Goal: Task Accomplishment & Management: Manage account settings

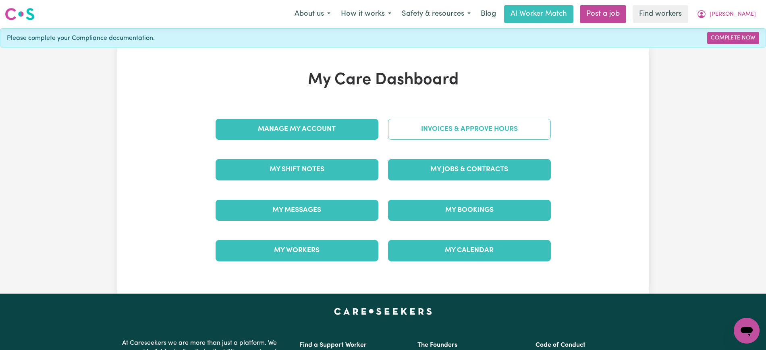
click at [404, 127] on link "Invoices & Approve Hours" at bounding box center [469, 129] width 163 height 21
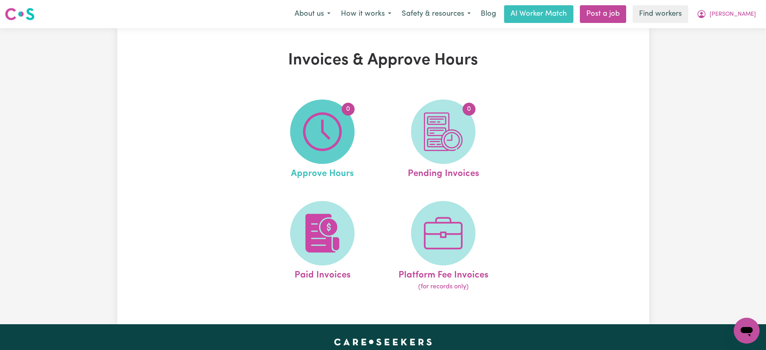
click at [318, 130] on img at bounding box center [322, 131] width 39 height 39
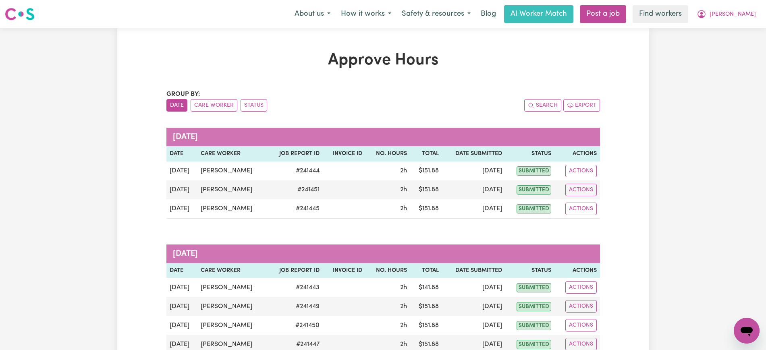
click at [212, 98] on div "Group by: Date Care Worker Status" at bounding box center [274, 100] width 217 height 22
click at [211, 106] on button "Care Worker" at bounding box center [214, 105] width 47 height 12
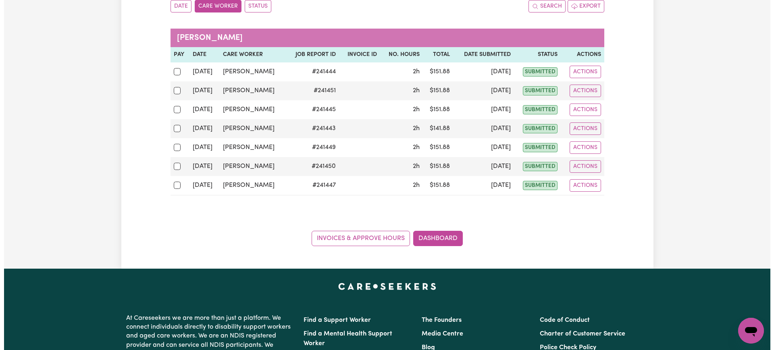
scroll to position [101, 0]
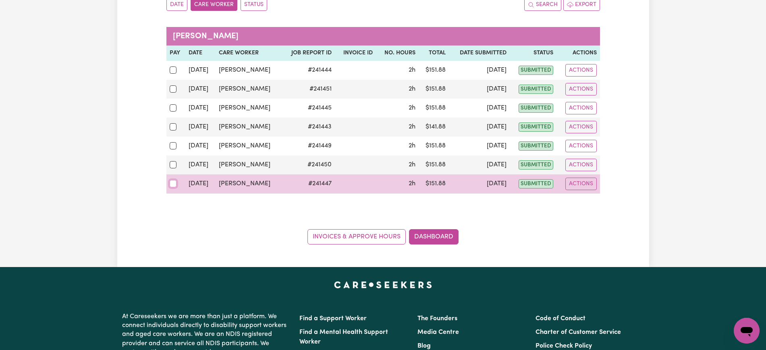
click at [171, 184] on input "checkbox" at bounding box center [173, 183] width 7 height 7
checkbox input "true"
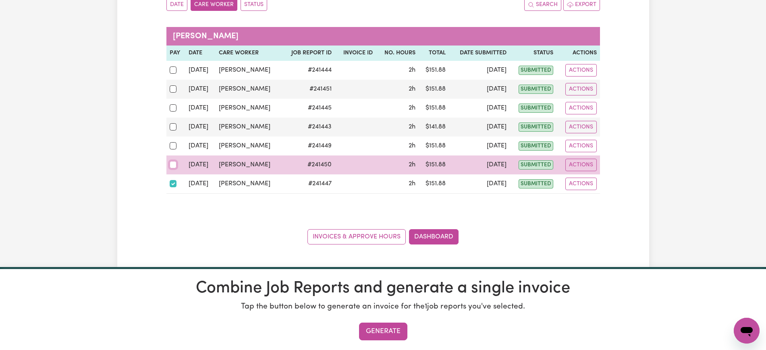
click at [172, 162] on input "checkbox" at bounding box center [173, 164] width 7 height 7
checkbox input "true"
drag, startPoint x: 573, startPoint y: 166, endPoint x: 582, endPoint y: 169, distance: 9.4
click at [572, 166] on button "Actions" at bounding box center [581, 165] width 31 height 12
click at [591, 191] on link "View Job Report" at bounding box center [599, 184] width 69 height 16
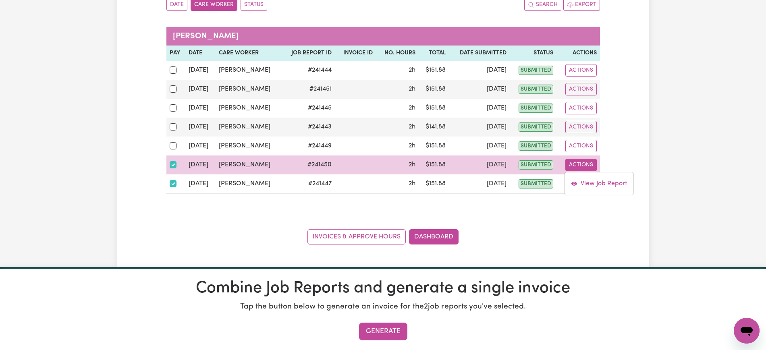
select select "pm"
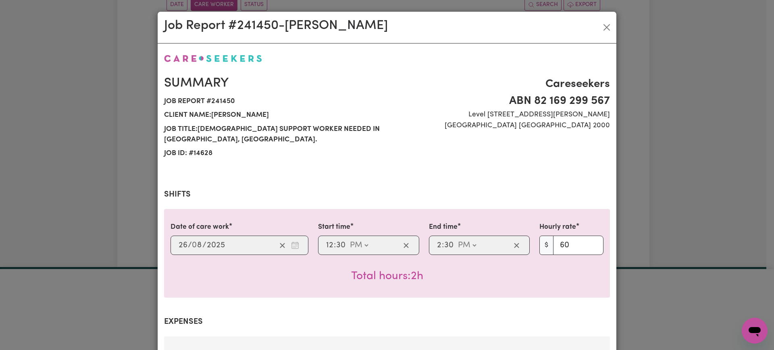
click at [642, 183] on div "Job Report # 241450 - [PERSON_NAME] Summary Job report # 241450 Client name: [P…" at bounding box center [387, 175] width 774 height 350
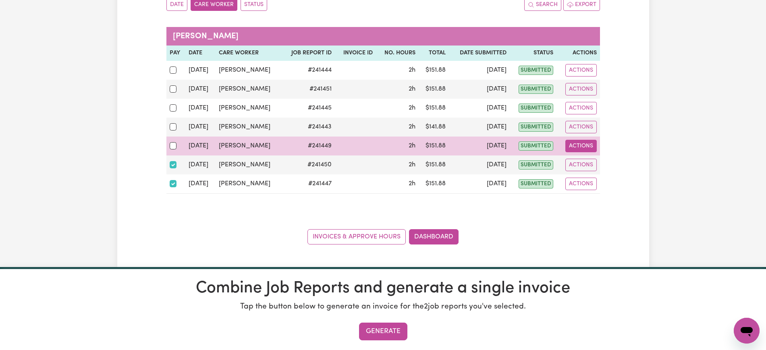
click at [575, 149] on button "Actions" at bounding box center [581, 146] width 31 height 12
click at [588, 170] on link "View Job Report" at bounding box center [599, 165] width 69 height 16
select select "pm"
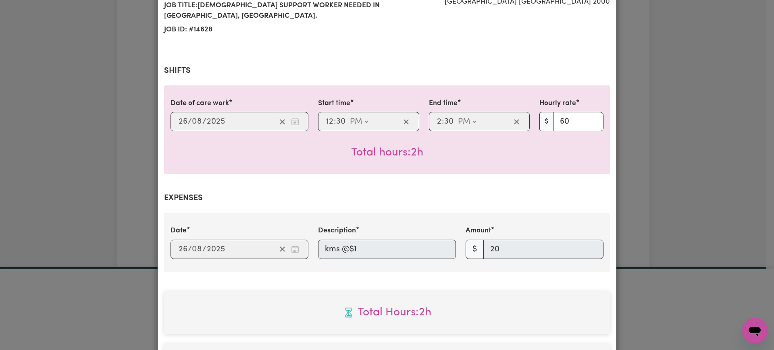
scroll to position [151, 0]
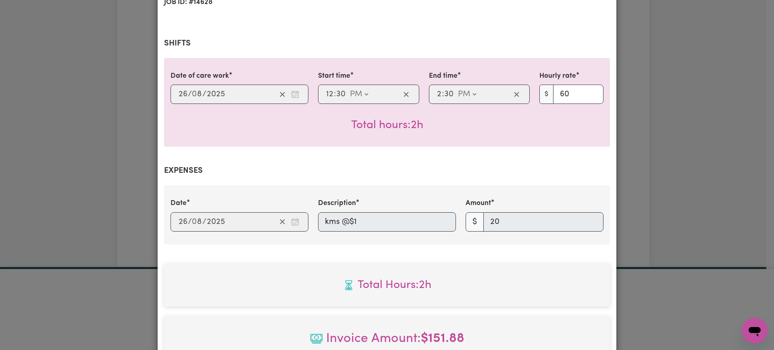
click at [653, 184] on div "Job Report # 241449 - [PERSON_NAME] Summary Job report # 241449 Client name: [P…" at bounding box center [387, 175] width 774 height 350
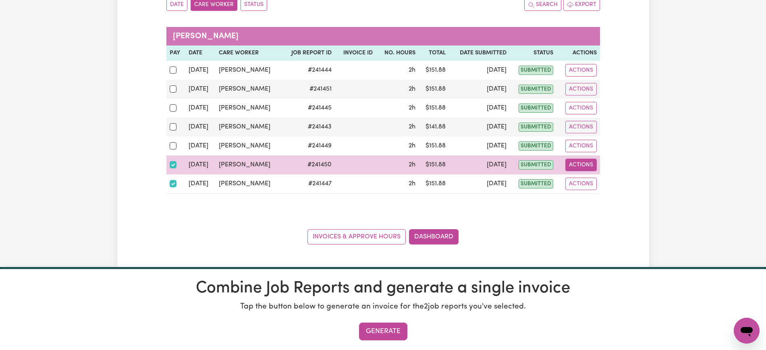
click at [586, 164] on button "Actions" at bounding box center [581, 165] width 31 height 12
click at [587, 179] on link "View Job Report" at bounding box center [599, 184] width 69 height 16
select select "pm"
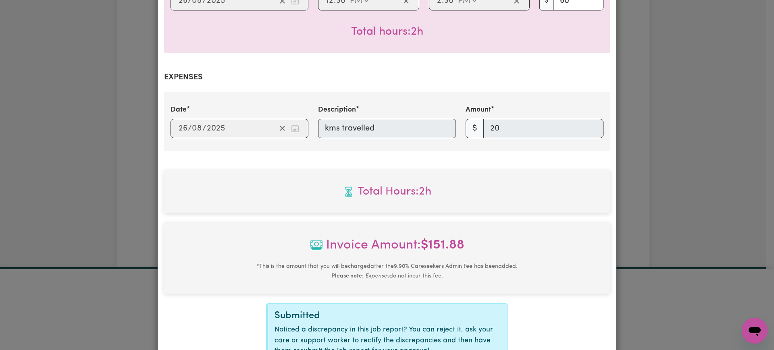
scroll to position [252, 0]
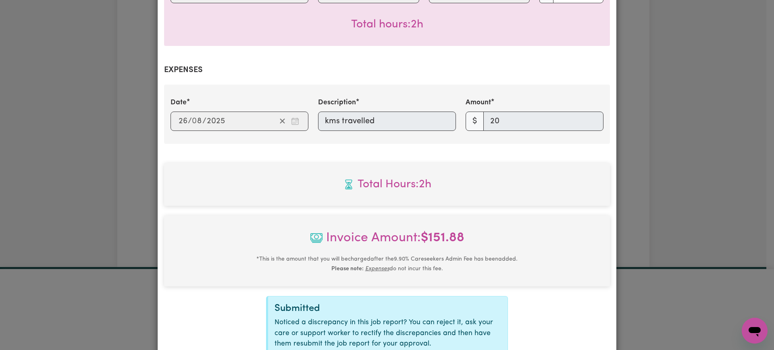
click at [664, 158] on div "Job Report # 241450 - [PERSON_NAME] Summary Job report # 241450 Client name: [P…" at bounding box center [387, 175] width 774 height 350
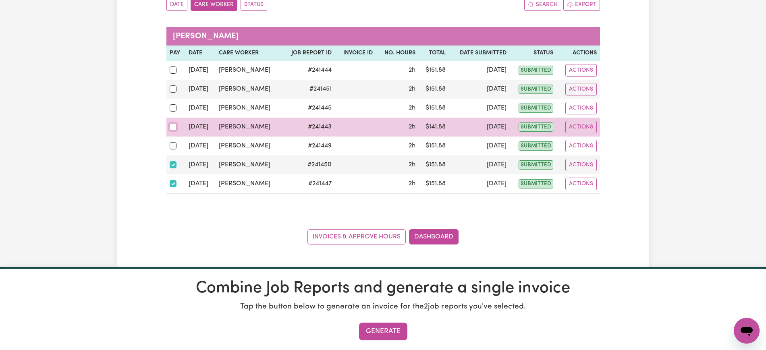
click at [173, 127] on input "checkbox" at bounding box center [173, 126] width 7 height 7
checkbox input "true"
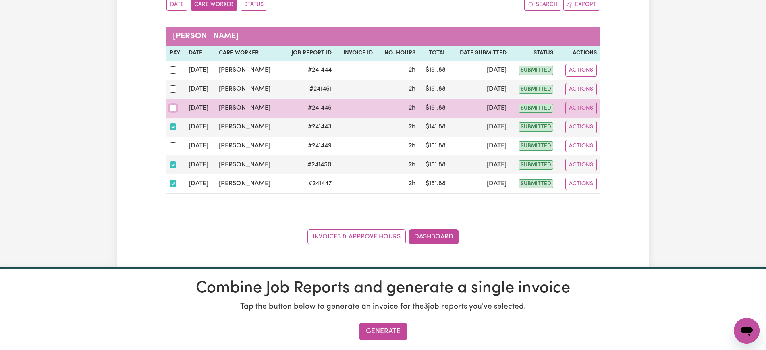
drag, startPoint x: 171, startPoint y: 107, endPoint x: 175, endPoint y: 95, distance: 13.0
click at [173, 107] on input "checkbox" at bounding box center [173, 107] width 7 height 7
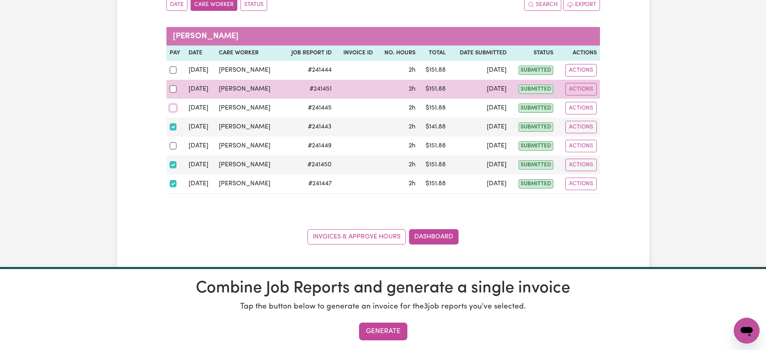
checkbox input "true"
click at [174, 89] on input "checkbox" at bounding box center [173, 88] width 7 height 7
checkbox input "true"
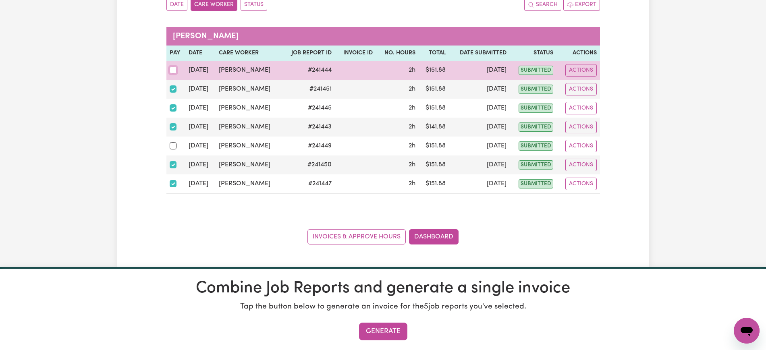
click at [174, 68] on input "checkbox" at bounding box center [173, 70] width 7 height 7
checkbox input "true"
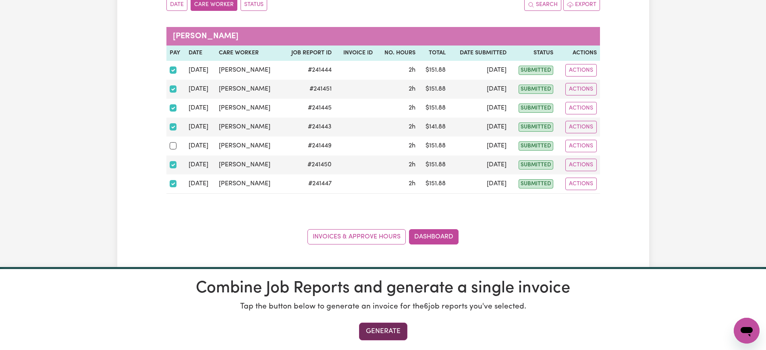
click at [402, 329] on button "Generate" at bounding box center [383, 332] width 48 height 18
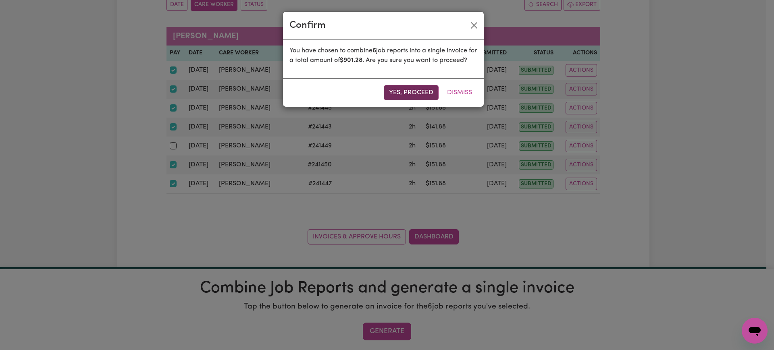
click at [401, 100] on button "Yes, proceed" at bounding box center [411, 92] width 55 height 15
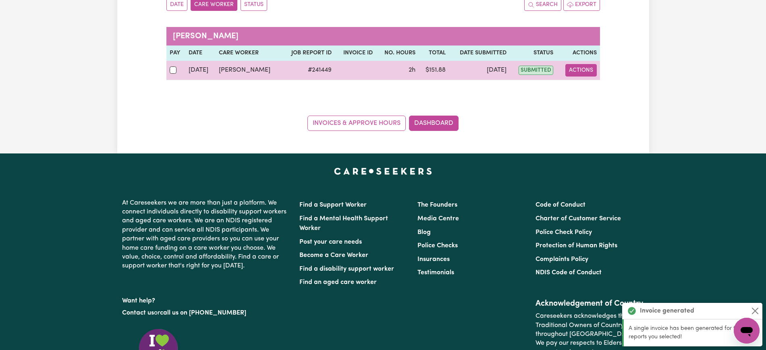
click at [584, 73] on button "Actions" at bounding box center [581, 70] width 31 height 12
click at [594, 90] on link "View Job Report" at bounding box center [599, 89] width 69 height 16
select select "pm"
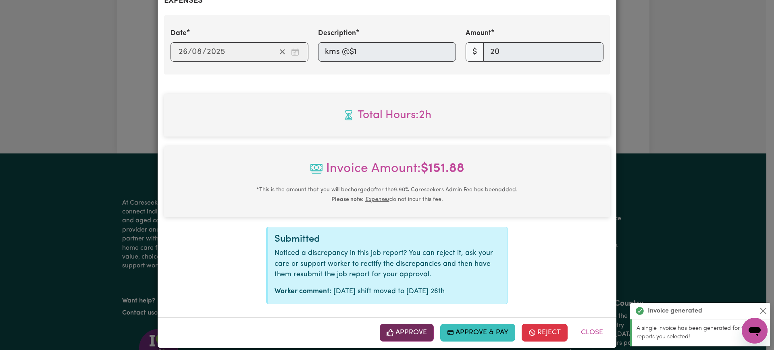
scroll to position [331, 0]
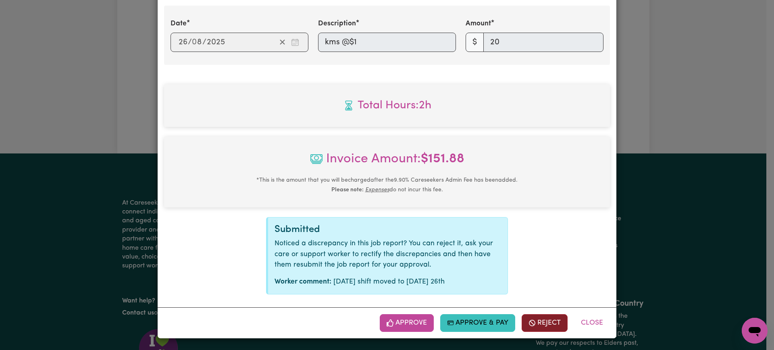
click at [544, 324] on button "Reject" at bounding box center [545, 323] width 46 height 18
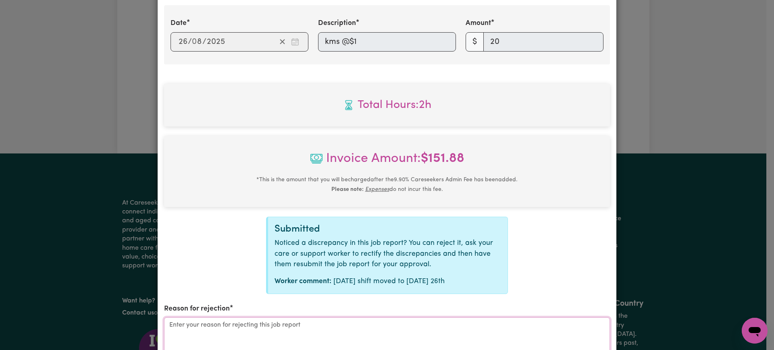
click at [341, 326] on textarea "Reason for rejection" at bounding box center [387, 348] width 446 height 60
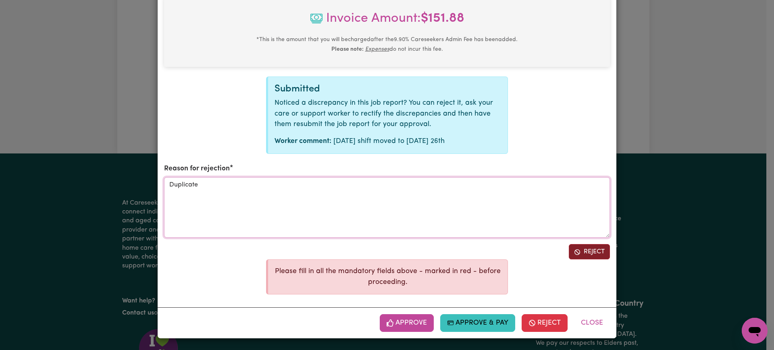
type textarea "Duplicate"
click at [585, 252] on button "Reject" at bounding box center [589, 251] width 41 height 15
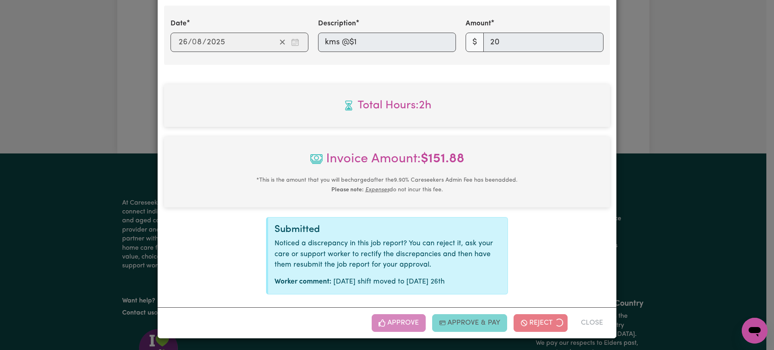
click at [689, 178] on div "Job Report # 241449 - [PERSON_NAME] Summary Job report # 241449 Client name: [P…" at bounding box center [387, 175] width 774 height 350
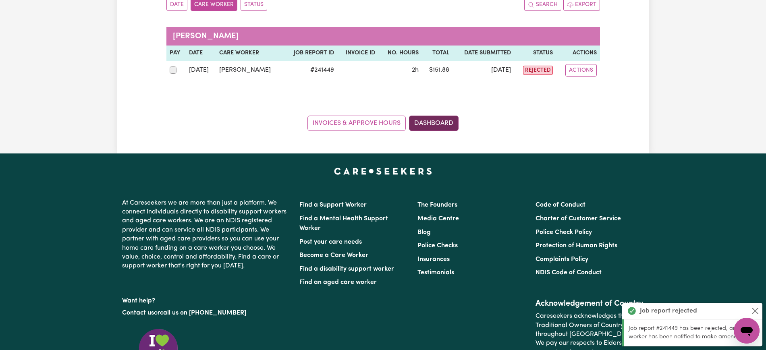
click at [431, 124] on link "Dashboard" at bounding box center [434, 123] width 50 height 15
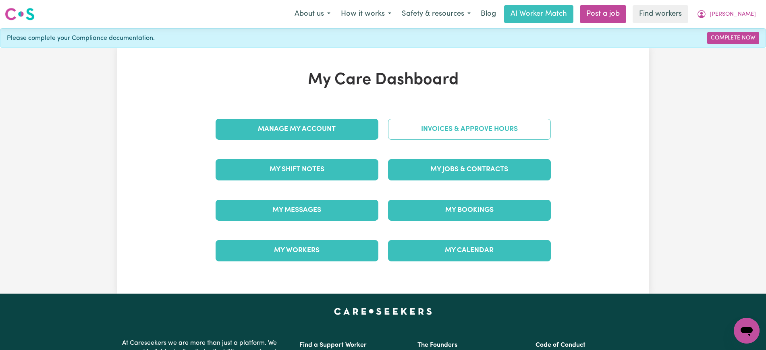
click at [448, 133] on link "Invoices & Approve Hours" at bounding box center [469, 129] width 163 height 21
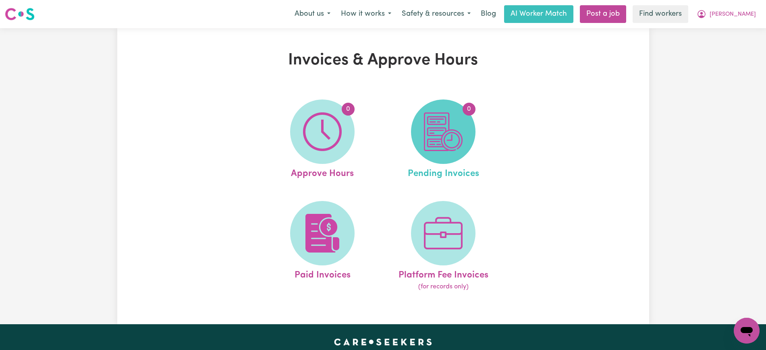
click at [452, 139] on img at bounding box center [443, 131] width 39 height 39
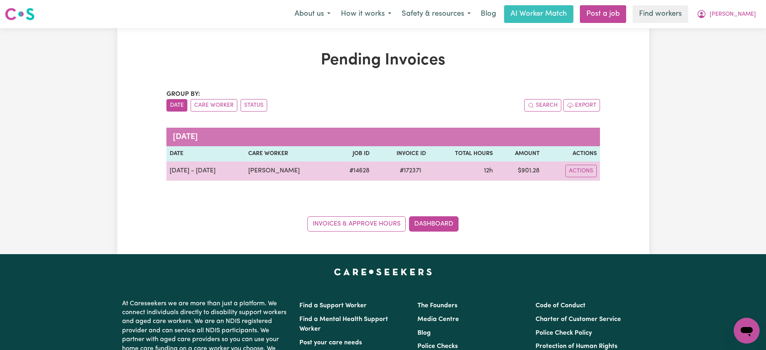
click at [415, 174] on span "# 172371" at bounding box center [410, 171] width 31 height 10
drag, startPoint x: 415, startPoint y: 174, endPoint x: 631, endPoint y: 171, distance: 216.1
click at [415, 173] on span "# 172371" at bounding box center [410, 171] width 31 height 10
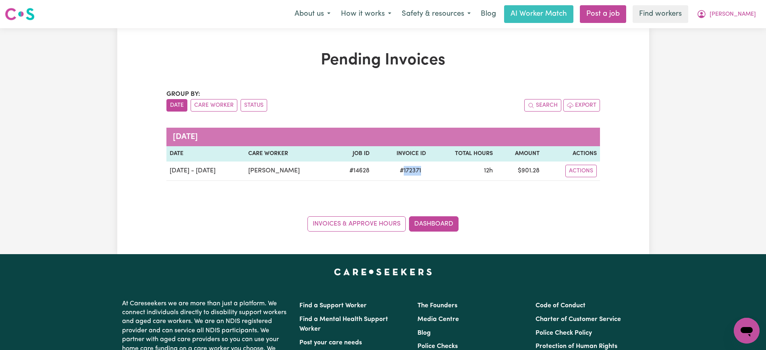
copy span "172371"
click at [707, 16] on icon "My Account" at bounding box center [702, 14] width 10 height 10
click at [734, 42] on link "Logout" at bounding box center [729, 46] width 64 height 15
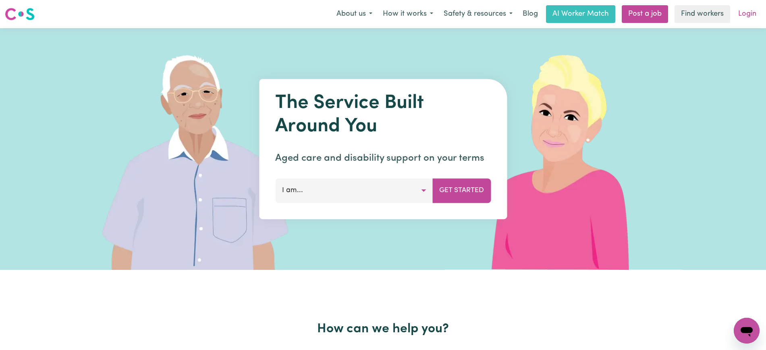
click at [749, 17] on link "Login" at bounding box center [748, 14] width 28 height 18
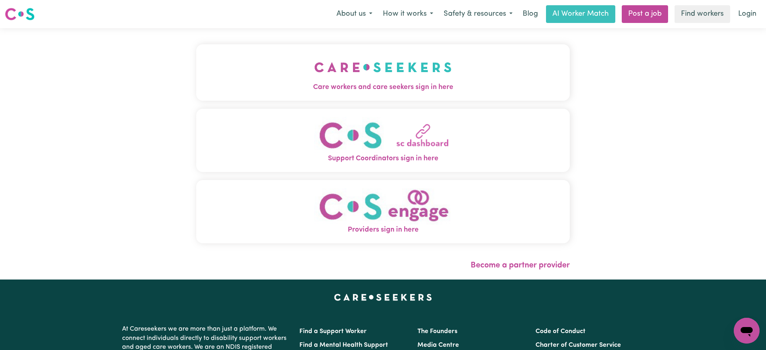
click at [285, 80] on button "Care workers and care seekers sign in here" at bounding box center [383, 72] width 374 height 56
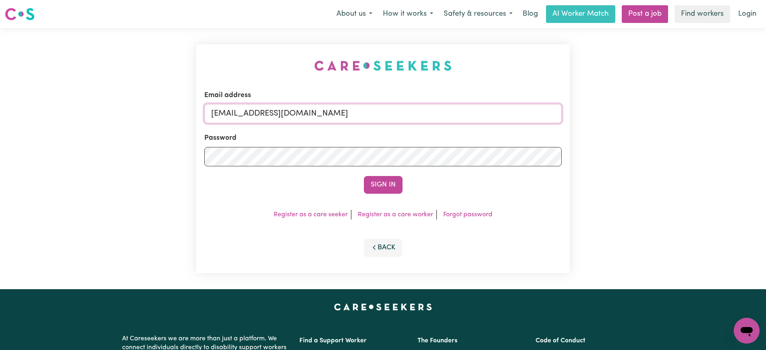
drag, startPoint x: 255, startPoint y: 112, endPoint x: 734, endPoint y: 119, distance: 479.0
click at [734, 119] on div "Email address [EMAIL_ADDRESS][DOMAIN_NAME] Password Sign In Register as a care …" at bounding box center [383, 158] width 766 height 261
type input "[EMAIL_ADDRESS][DOMAIN_NAME]"
click at [364, 176] on button "Sign In" at bounding box center [383, 185] width 39 height 18
